Goal: Navigation & Orientation: Find specific page/section

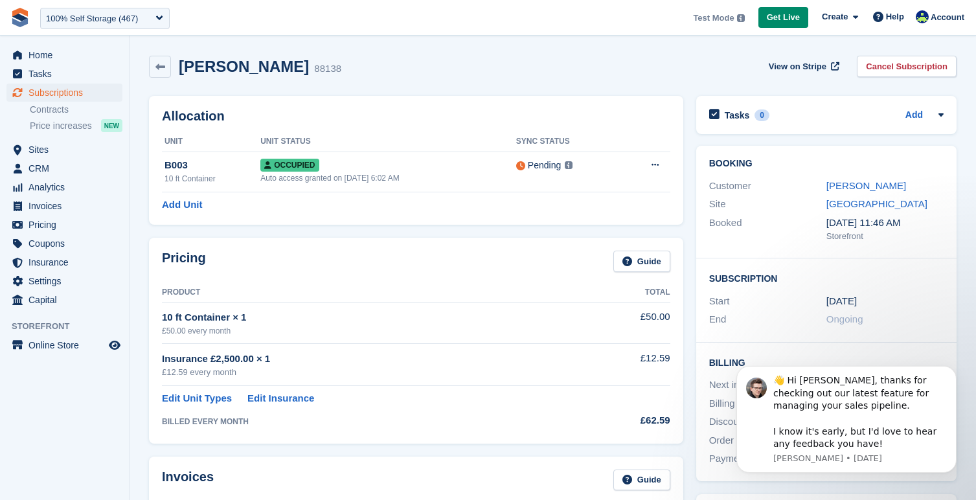
click at [543, 88] on div "Steven Hylands 88138 View on Stripe Cancel Subscription" at bounding box center [552, 69] width 820 height 40
click at [75, 91] on span "Subscriptions" at bounding box center [67, 93] width 78 height 18
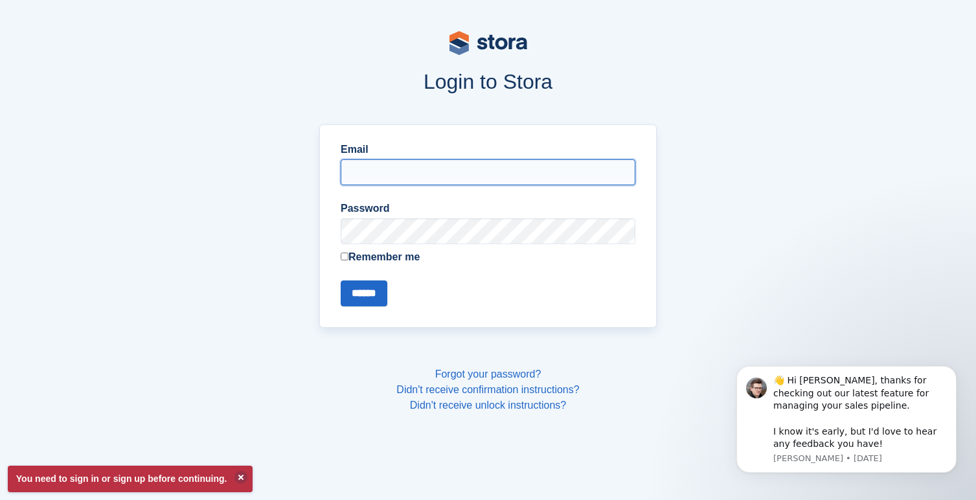
type input "**********"
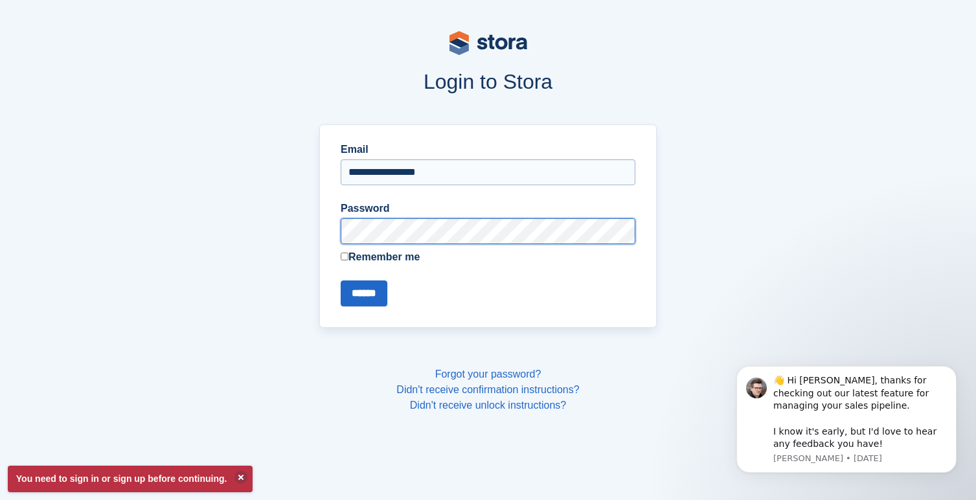
click at [366, 293] on input "******" at bounding box center [364, 293] width 47 height 26
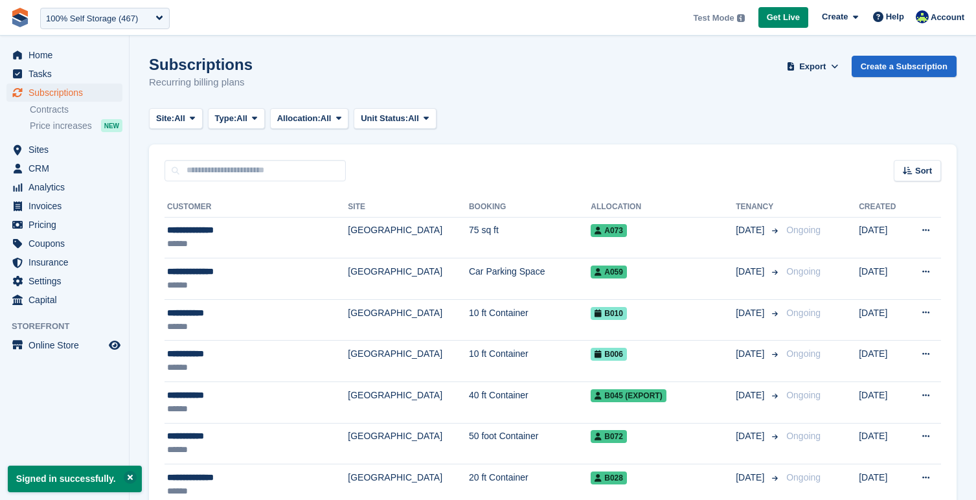
drag, startPoint x: 572, startPoint y: 103, endPoint x: 686, endPoint y: 107, distance: 114.1
click at [573, 103] on div "Subscriptions Recurring billing plans Export Export Subscriptions Export a CSV …" at bounding box center [552, 81] width 807 height 50
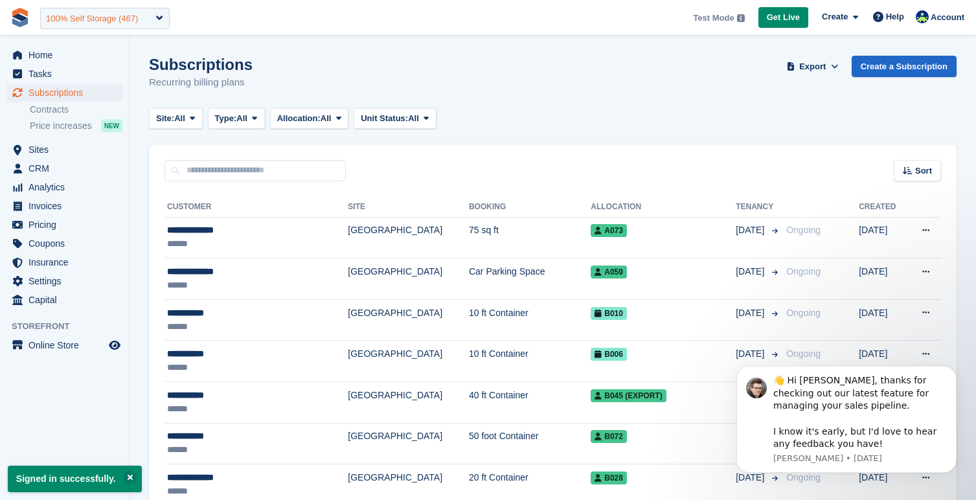
click at [155, 19] on div "100% Self Storage (467)" at bounding box center [105, 18] width 130 height 21
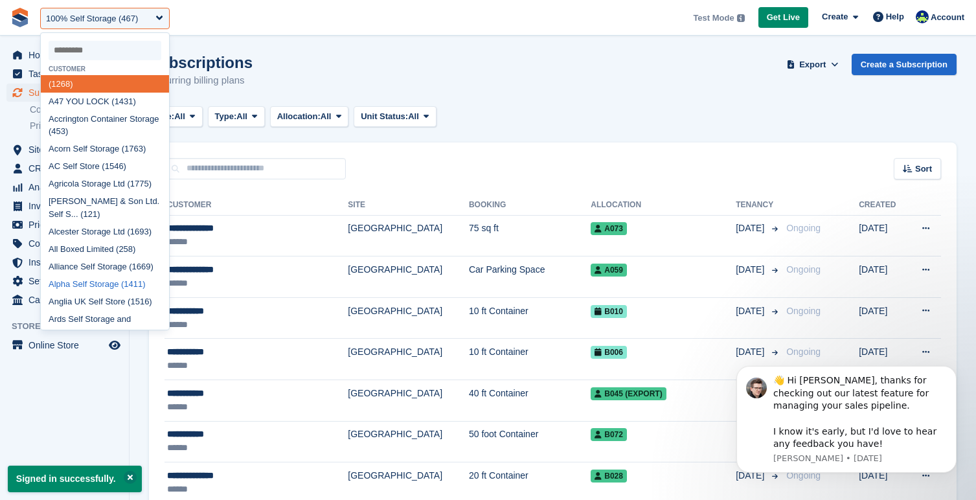
click at [106, 275] on div "Alpha Self Storage (1411)" at bounding box center [105, 283] width 128 height 17
select select "****"
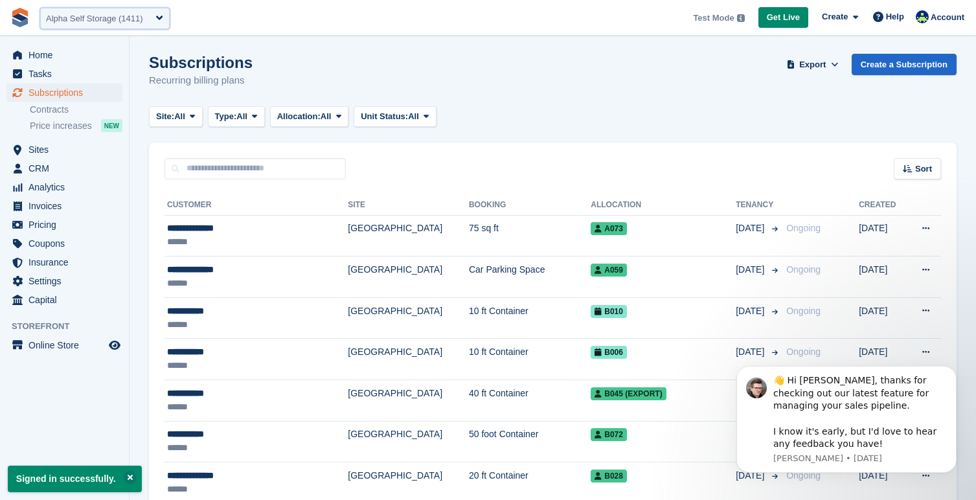
scroll to position [3, 1]
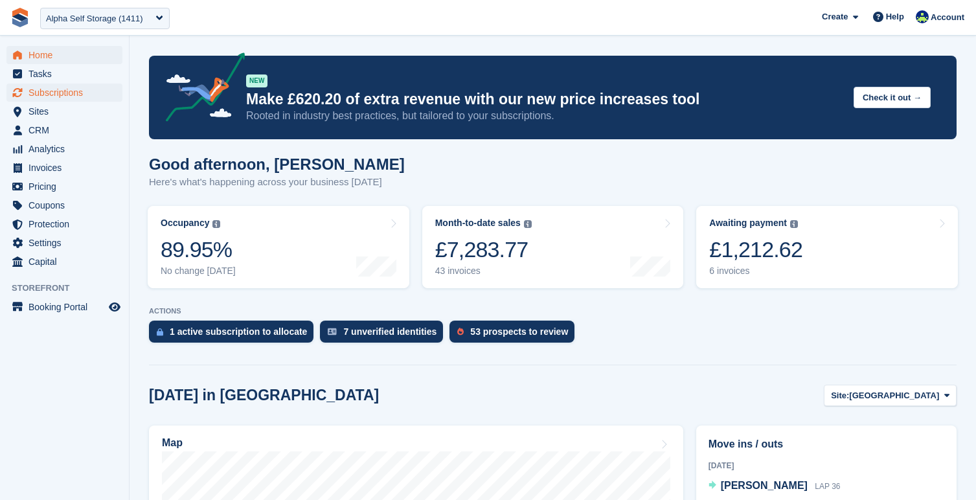
scroll to position [0, 1]
click at [89, 86] on span "Subscriptions" at bounding box center [67, 93] width 78 height 18
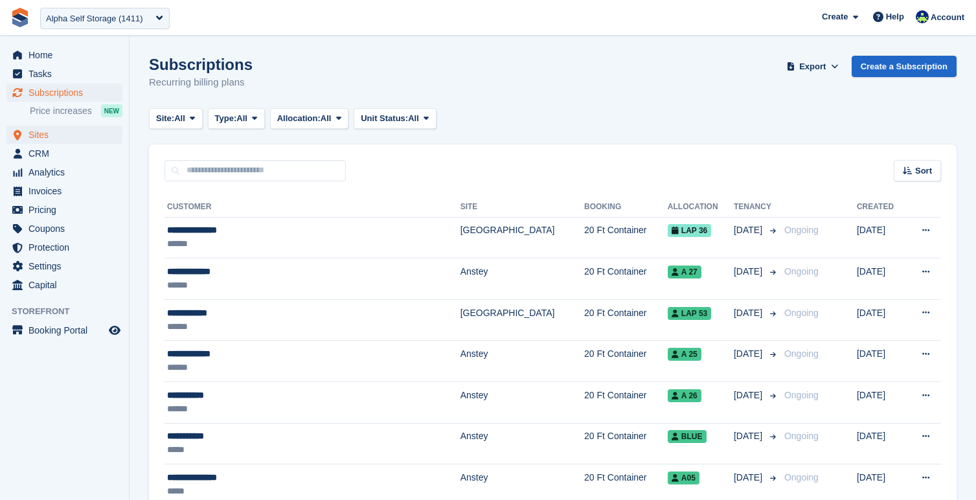
click at [43, 137] on span "Sites" at bounding box center [67, 135] width 78 height 18
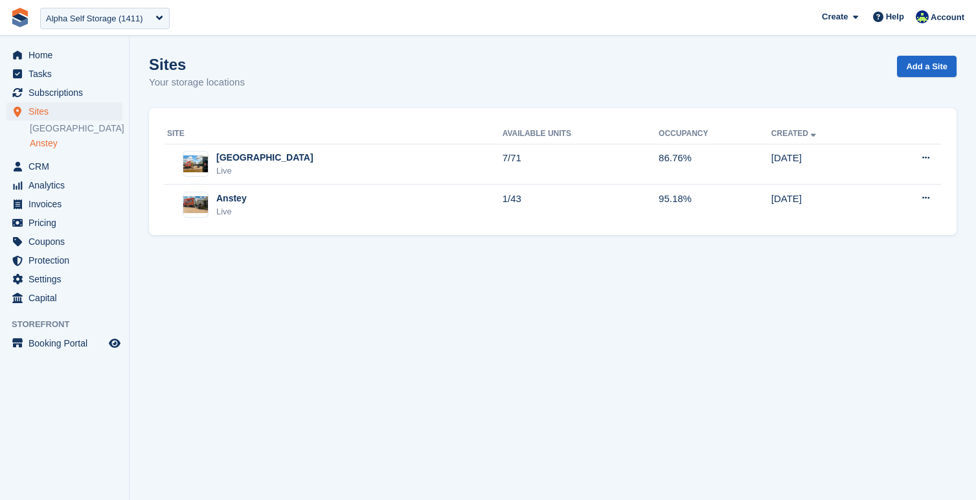
drag, startPoint x: 65, startPoint y: 144, endPoint x: 78, endPoint y: 146, distance: 12.4
click at [69, 145] on link "Anstey" at bounding box center [76, 143] width 93 height 12
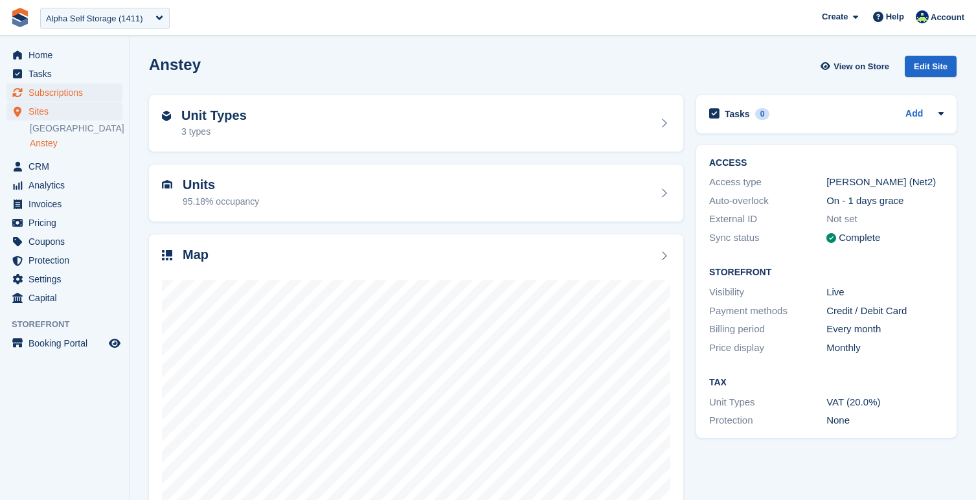
click at [75, 98] on span "Subscriptions" at bounding box center [67, 93] width 78 height 18
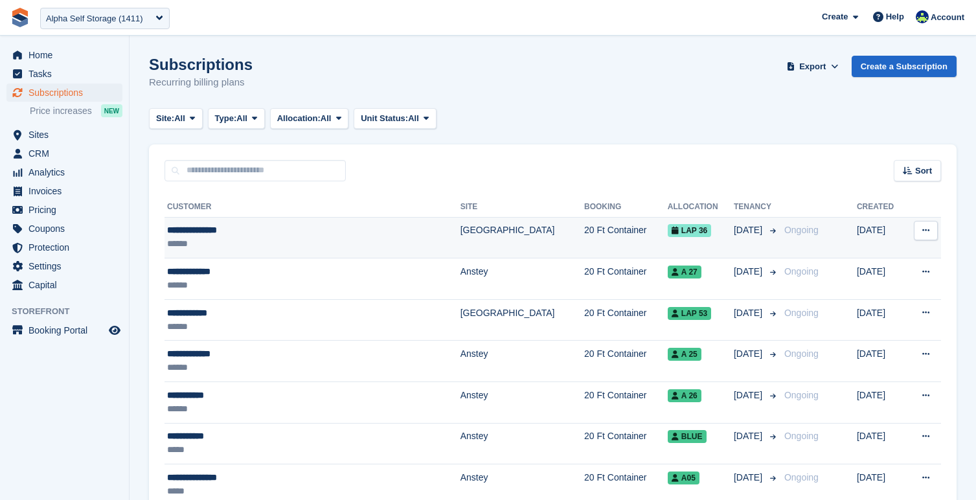
click at [922, 227] on icon at bounding box center [925, 230] width 7 height 8
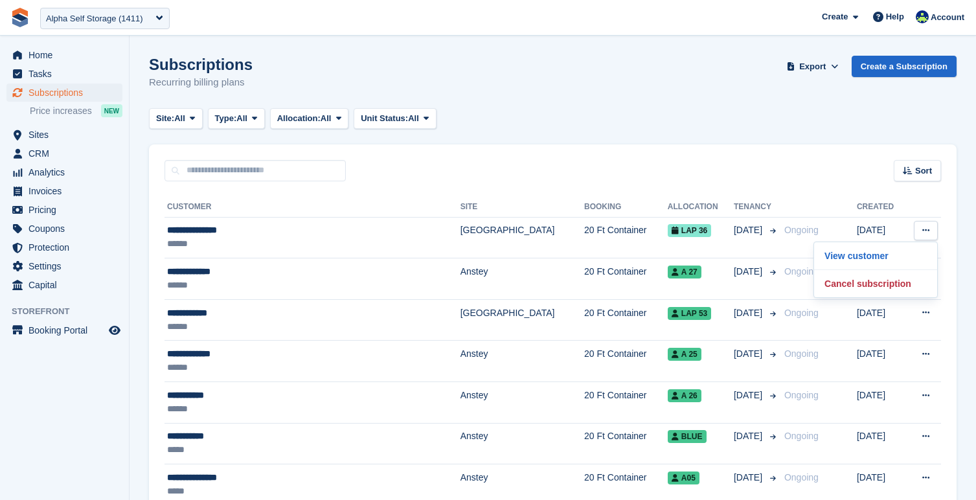
drag, startPoint x: 724, startPoint y: 134, endPoint x: 591, endPoint y: 177, distance: 140.1
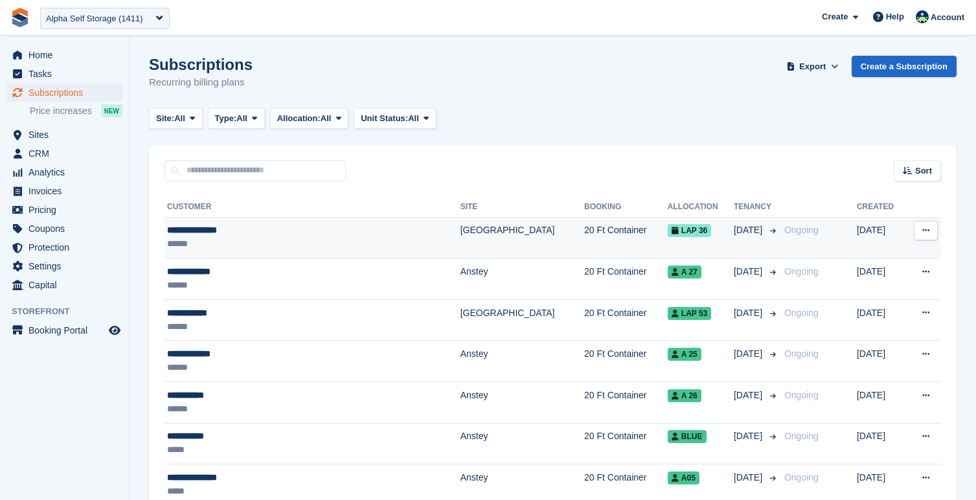
click at [289, 229] on div "**********" at bounding box center [278, 230] width 223 height 14
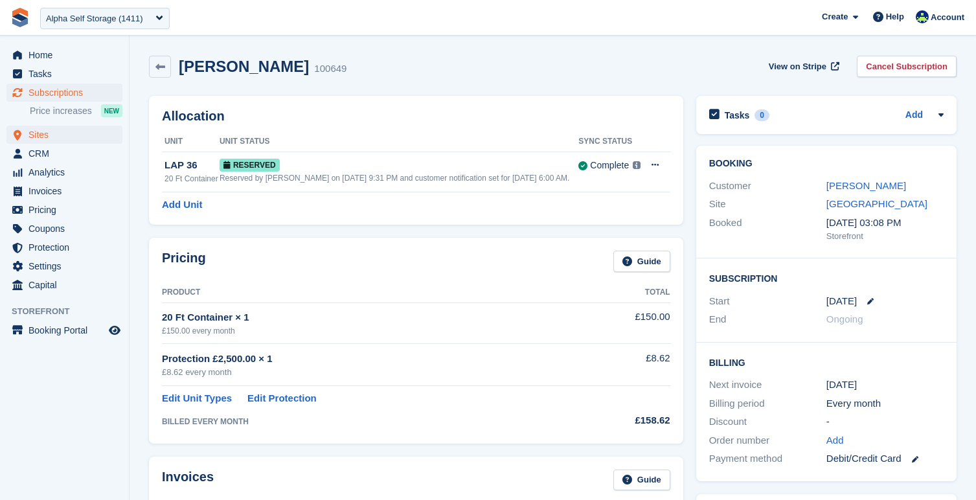
click at [54, 135] on span "Sites" at bounding box center [67, 135] width 78 height 18
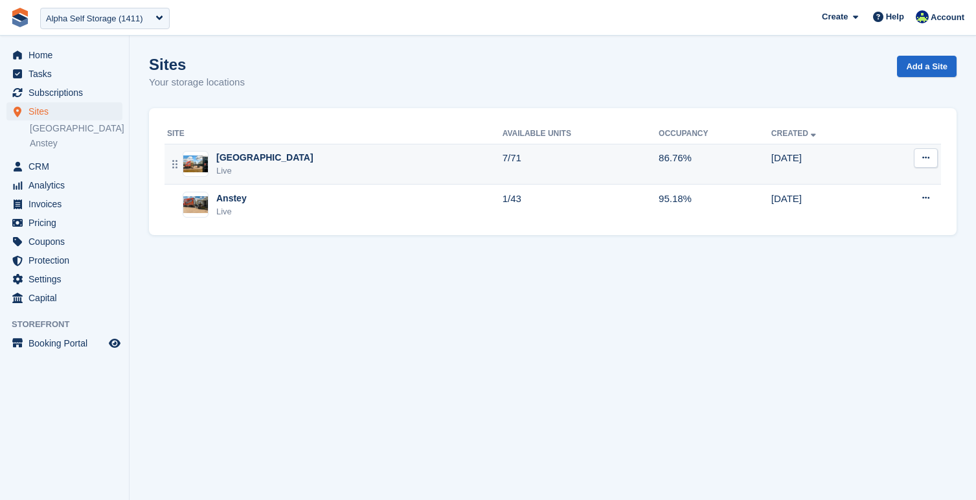
click at [249, 159] on div "[GEOGRAPHIC_DATA]" at bounding box center [264, 158] width 97 height 14
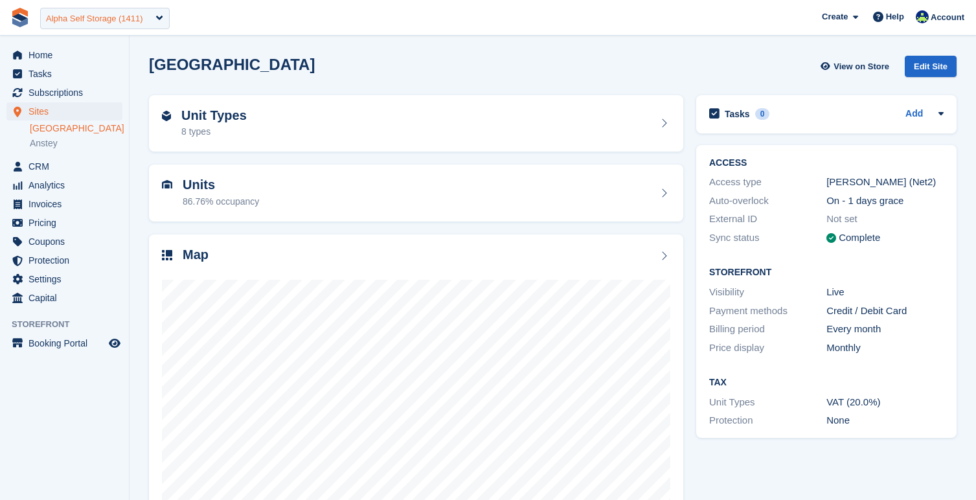
click at [104, 21] on div "Alpha Self Storage (1411)" at bounding box center [94, 18] width 97 height 13
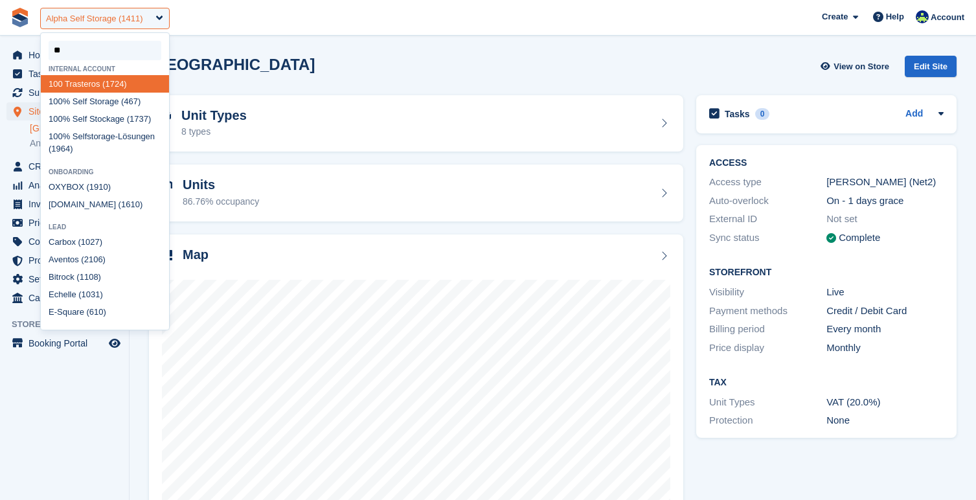
type input "***"
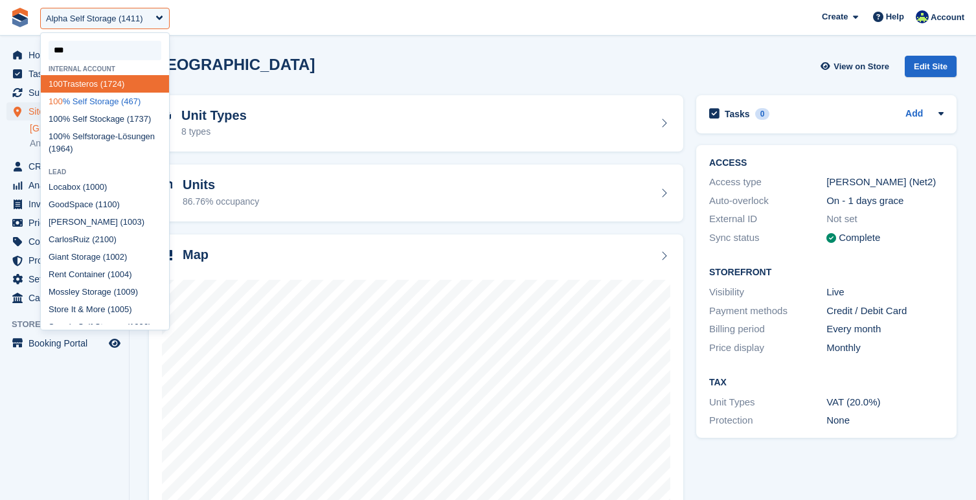
click at [98, 105] on div "100 % Self Storage (467)" at bounding box center [105, 101] width 128 height 17
select select "***"
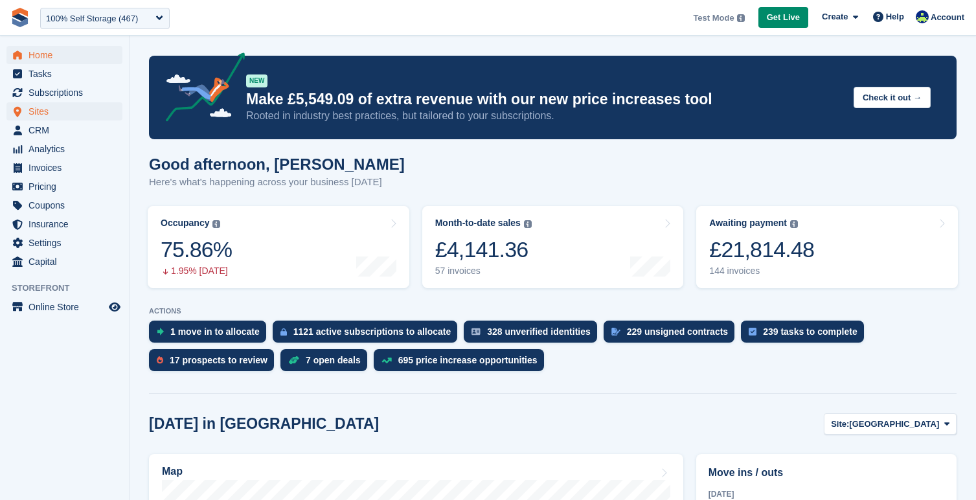
click at [59, 113] on span "Sites" at bounding box center [67, 111] width 78 height 18
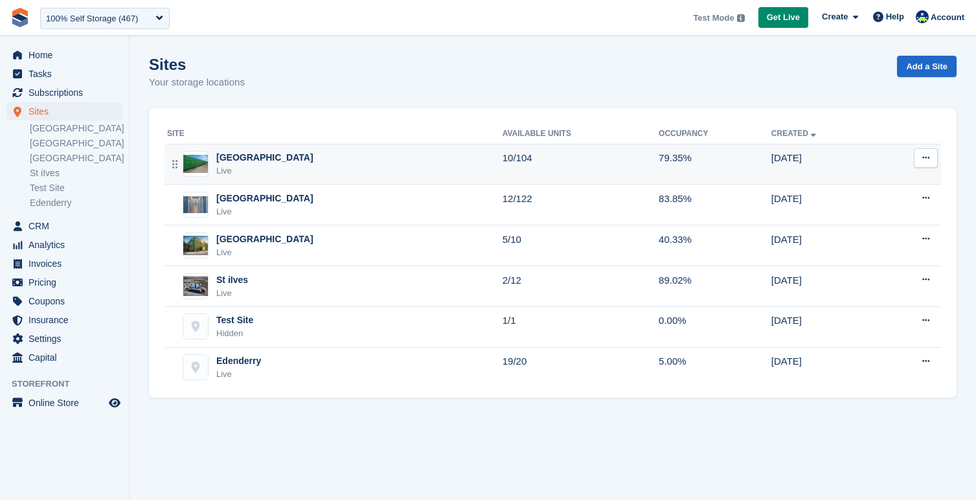
click at [249, 164] on div "Live" at bounding box center [264, 170] width 97 height 13
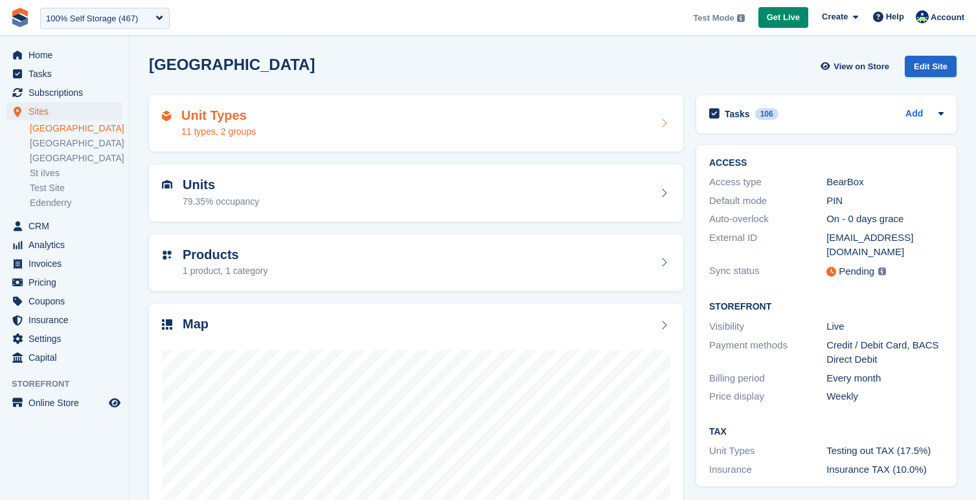
click at [231, 142] on div "Unit Types 11 types, 2 groups" at bounding box center [416, 123] width 534 height 57
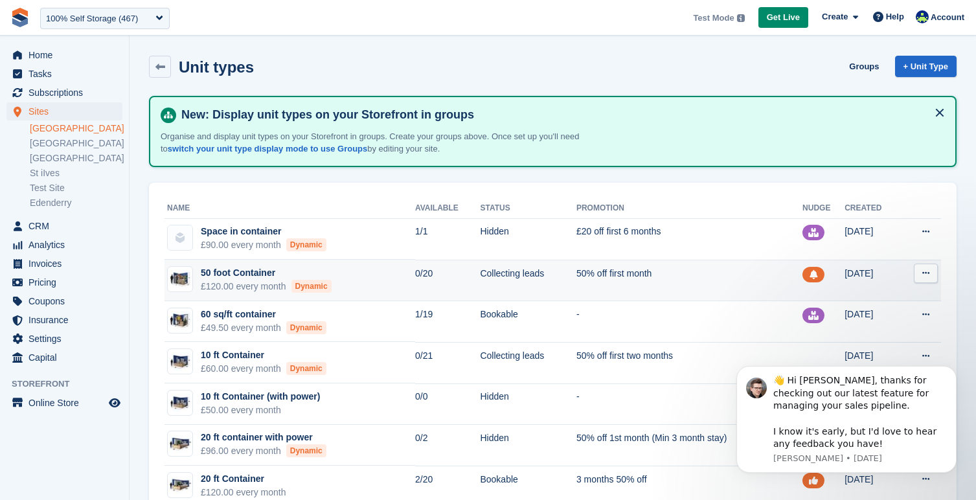
click at [348, 290] on td "50 foot Container £120.00 every month Dynamic" at bounding box center [289, 280] width 251 height 41
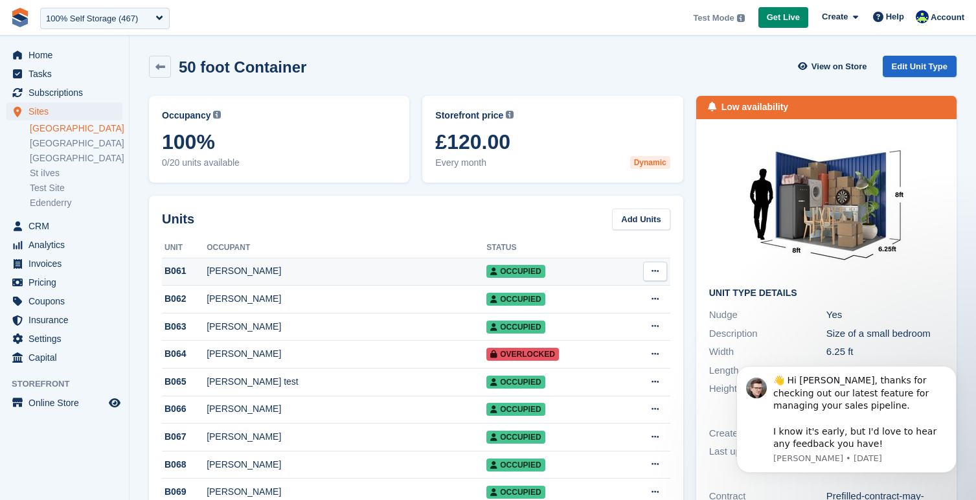
click at [486, 271] on span "Occupied" at bounding box center [515, 271] width 58 height 13
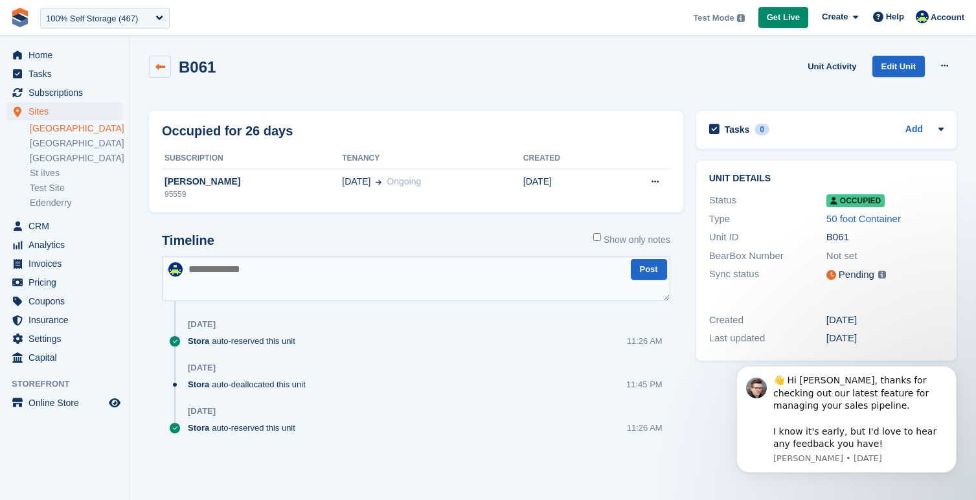
click at [165, 67] on link at bounding box center [160, 67] width 22 height 22
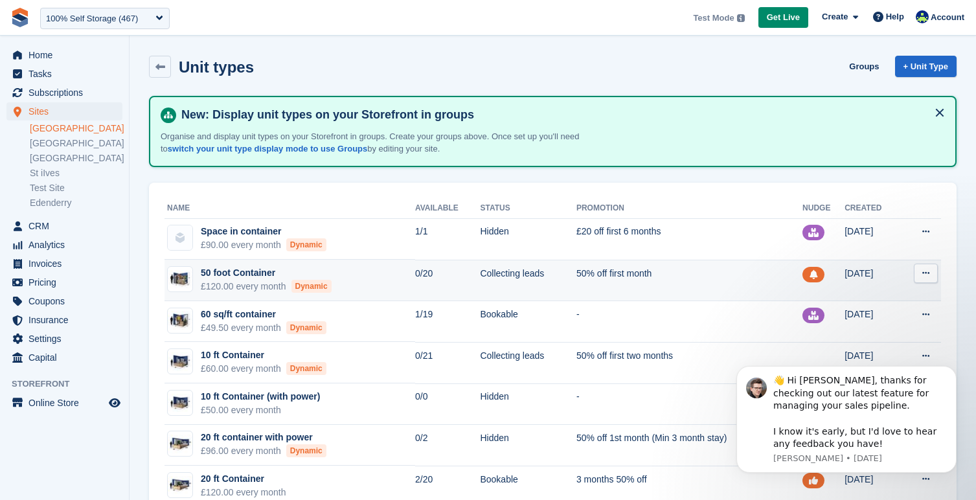
click at [359, 278] on td "50 foot Container £120.00 every month Dynamic" at bounding box center [289, 280] width 251 height 41
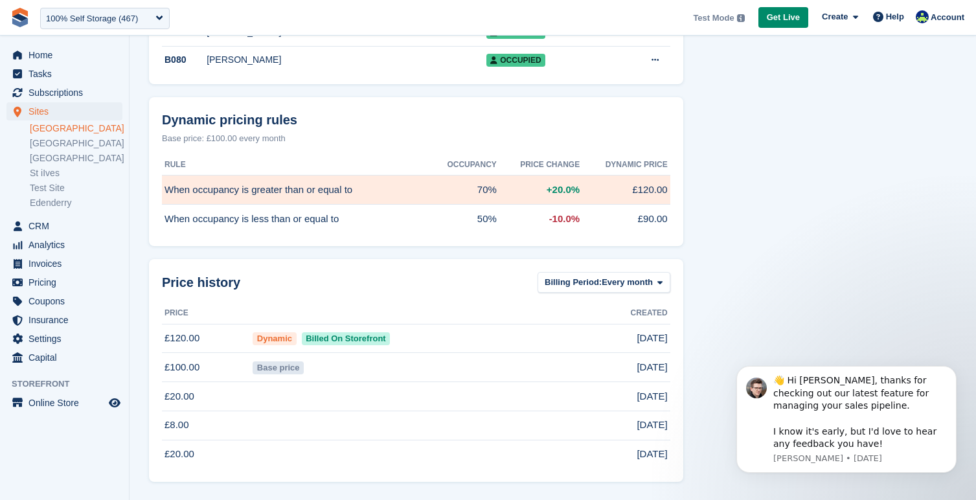
scroll to position [747, 0]
click at [337, 340] on span "Billed On Storefront" at bounding box center [346, 338] width 89 height 13
click at [321, 339] on span "Billed On Storefront" at bounding box center [346, 338] width 89 height 13
click at [486, 56] on span "Occupied" at bounding box center [515, 60] width 58 height 13
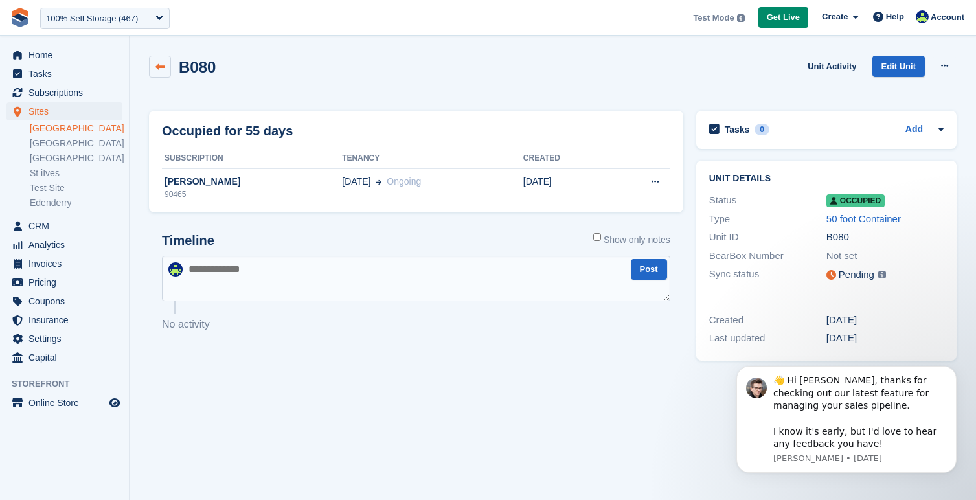
click at [155, 67] on icon at bounding box center [160, 67] width 10 height 10
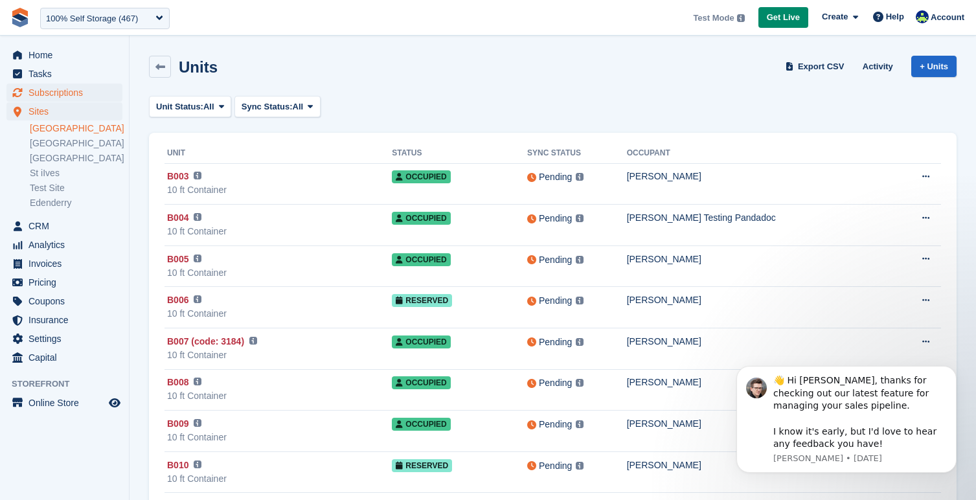
click at [80, 95] on span "Subscriptions" at bounding box center [67, 93] width 78 height 18
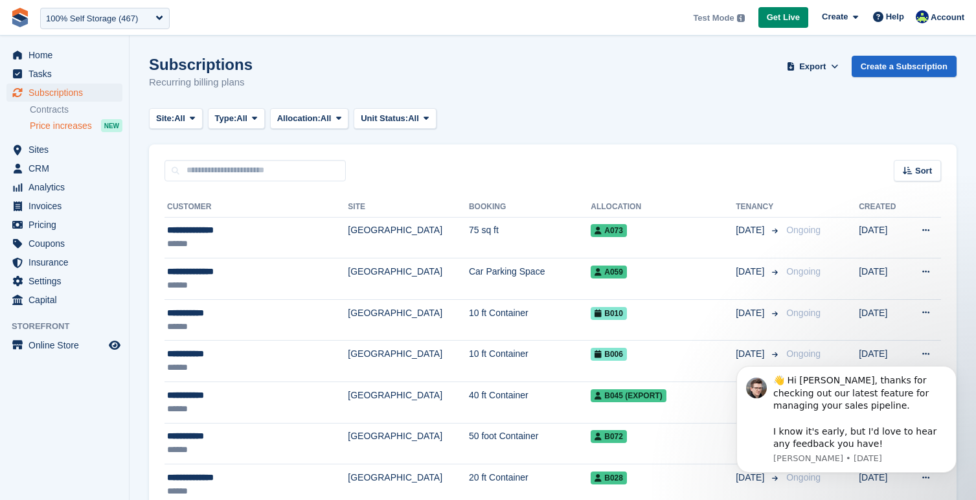
click at [55, 123] on span "Price increases" at bounding box center [61, 126] width 62 height 12
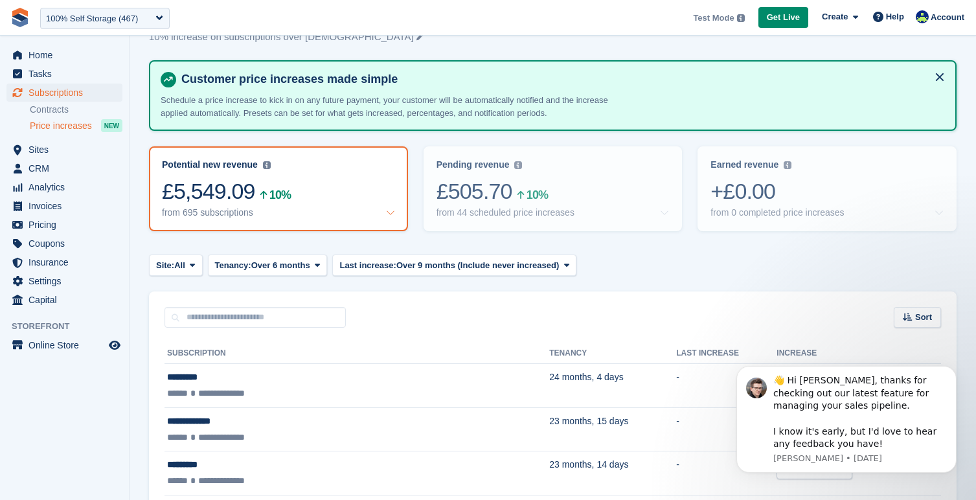
scroll to position [47, 0]
click at [580, 185] on div "£505.70 10%" at bounding box center [552, 190] width 233 height 27
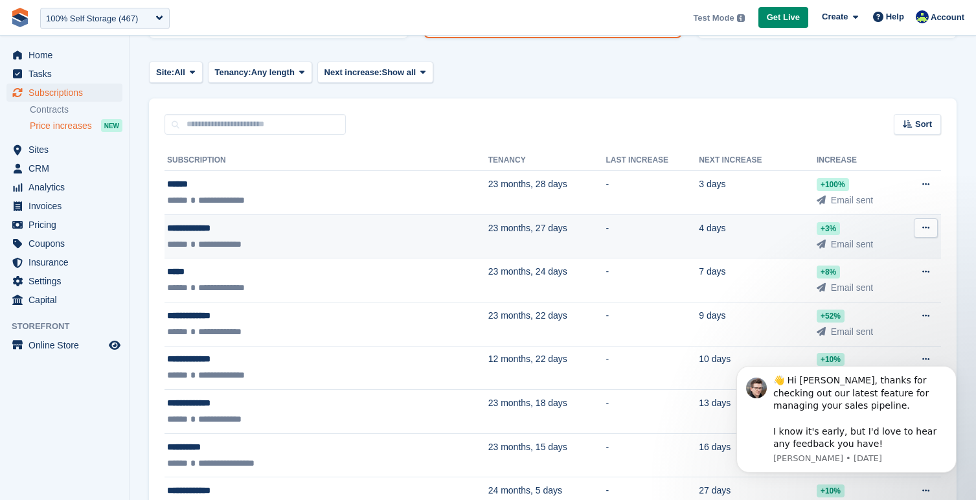
scroll to position [253, 0]
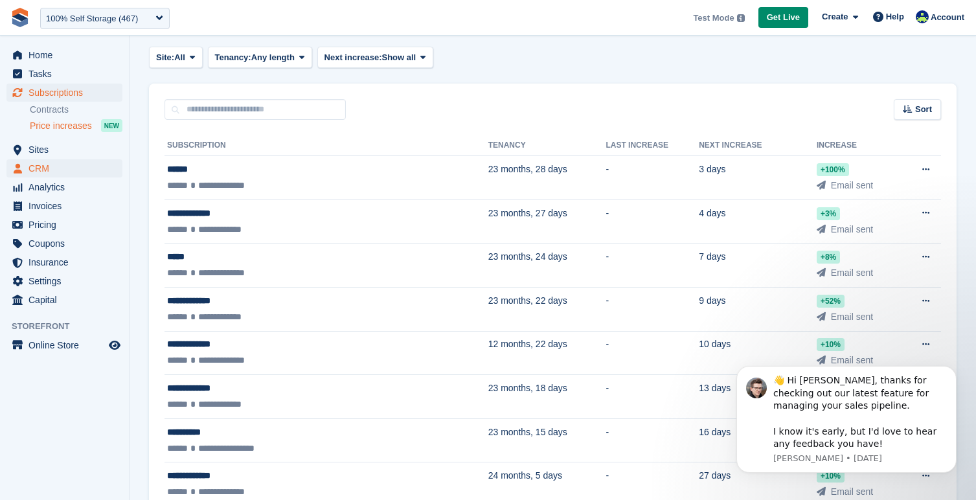
drag, startPoint x: 35, startPoint y: 151, endPoint x: 57, endPoint y: 160, distance: 23.8
click at [36, 152] on span "Sites" at bounding box center [67, 150] width 78 height 18
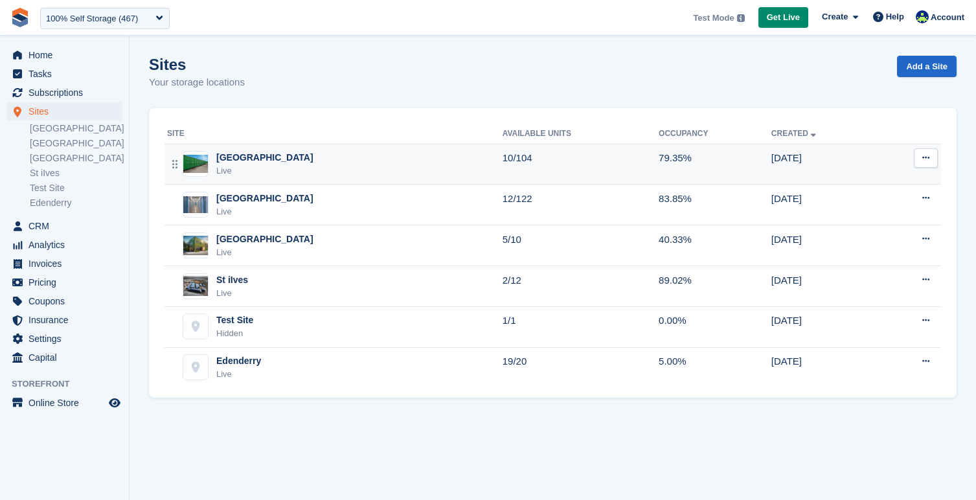
click at [251, 155] on div "[GEOGRAPHIC_DATA]" at bounding box center [264, 158] width 97 height 14
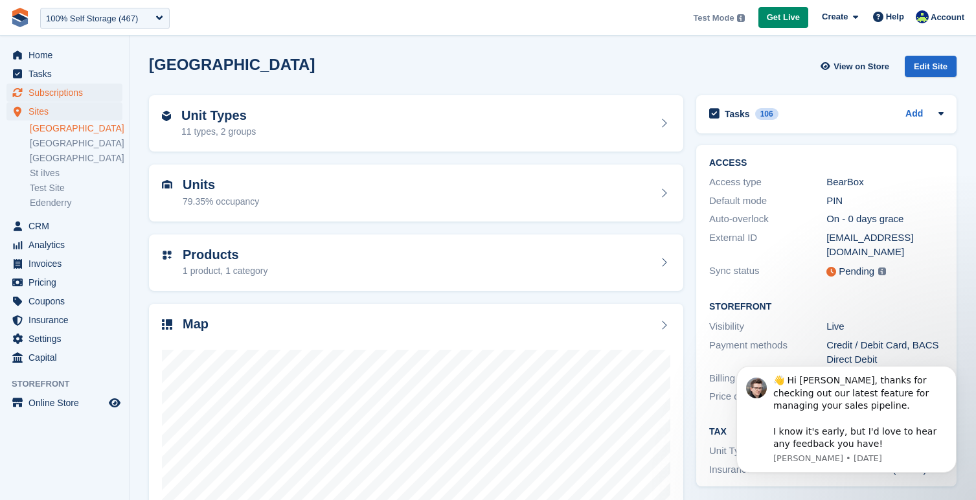
click at [84, 93] on span "Subscriptions" at bounding box center [67, 93] width 78 height 18
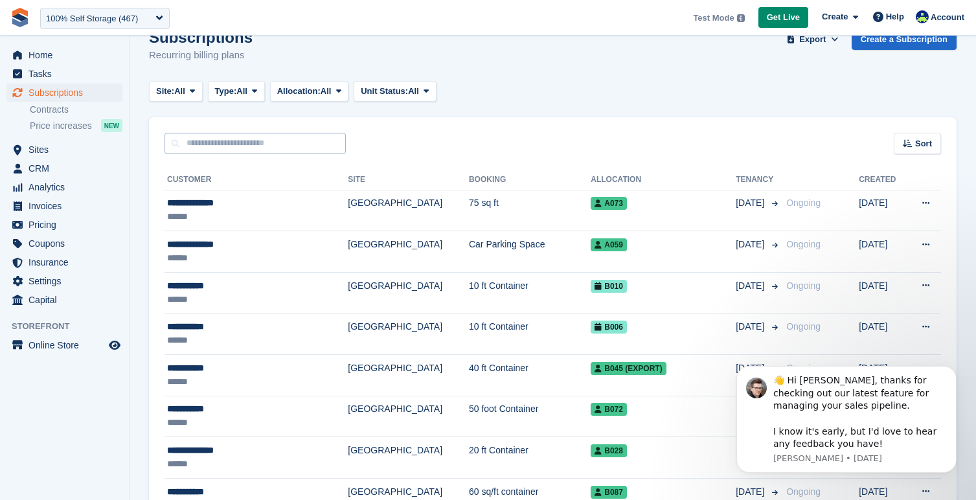
scroll to position [30, 0]
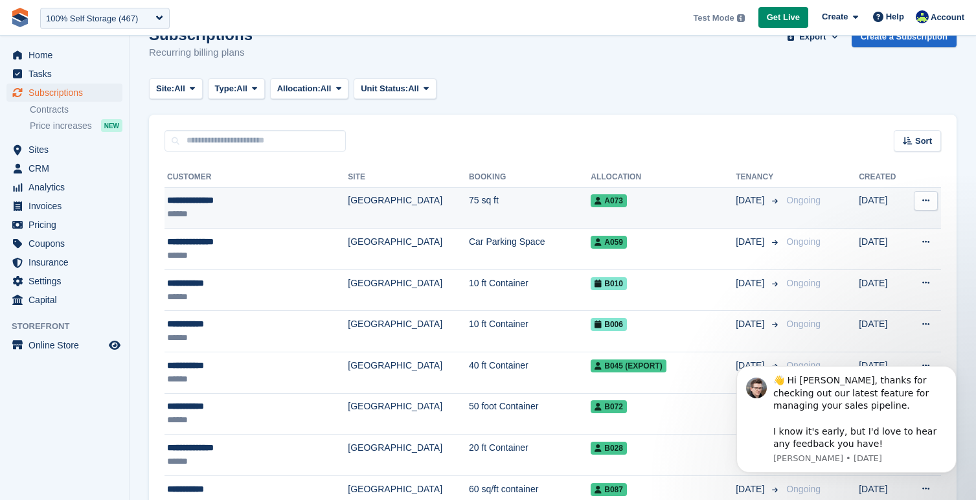
click at [218, 197] on div "**********" at bounding box center [237, 201] width 141 height 14
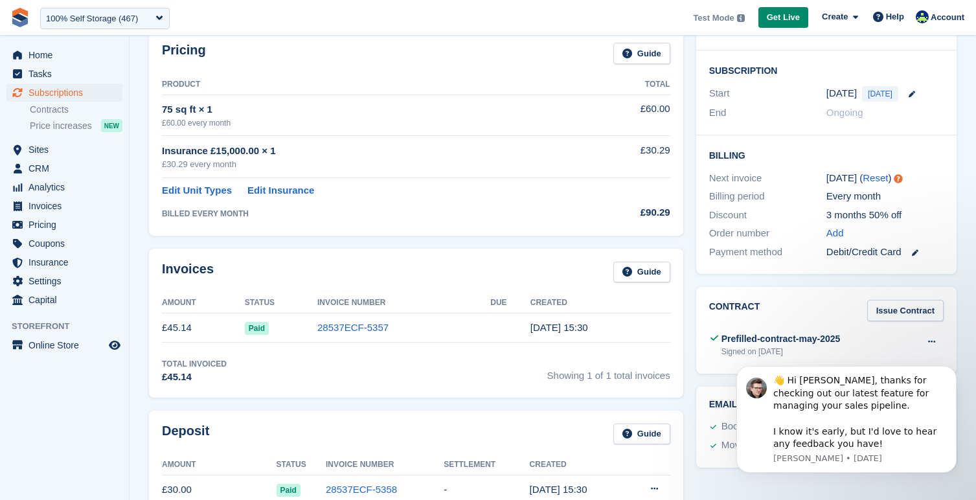
scroll to position [236, 0]
